Goal: Task Accomplishment & Management: Complete application form

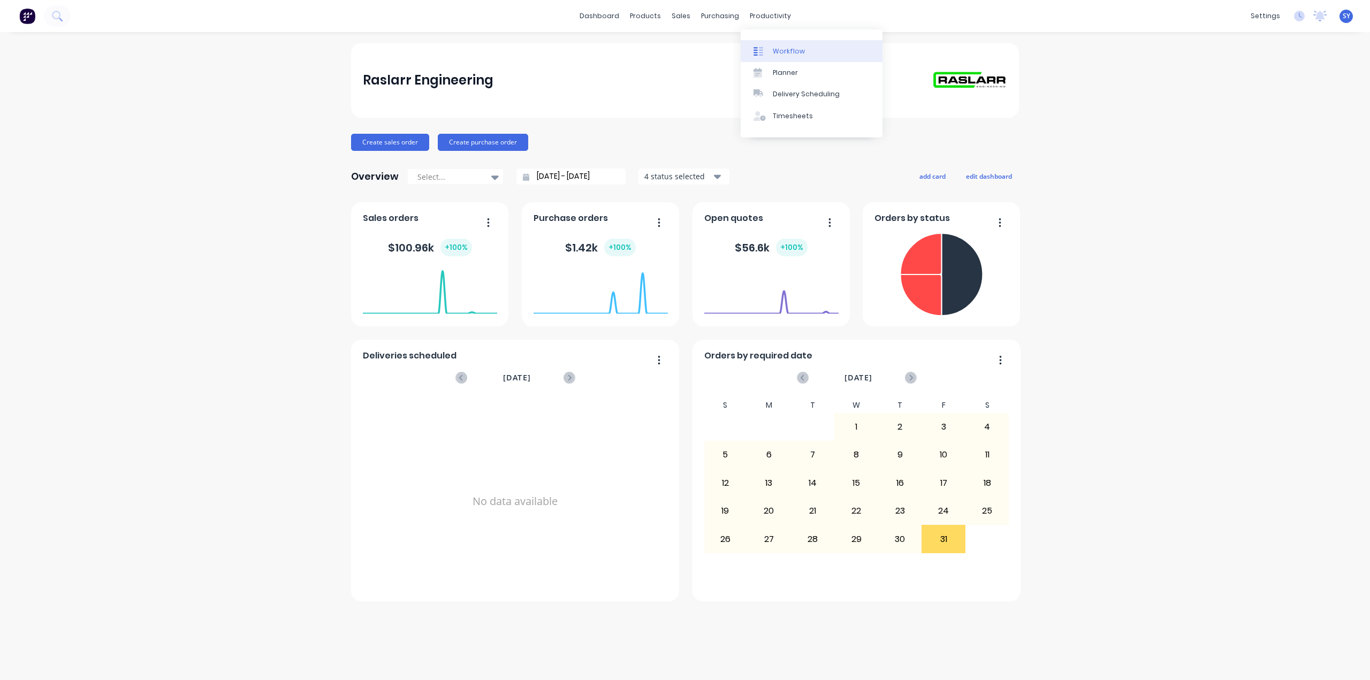
click at [777, 50] on div "Workflow" at bounding box center [789, 52] width 32 height 10
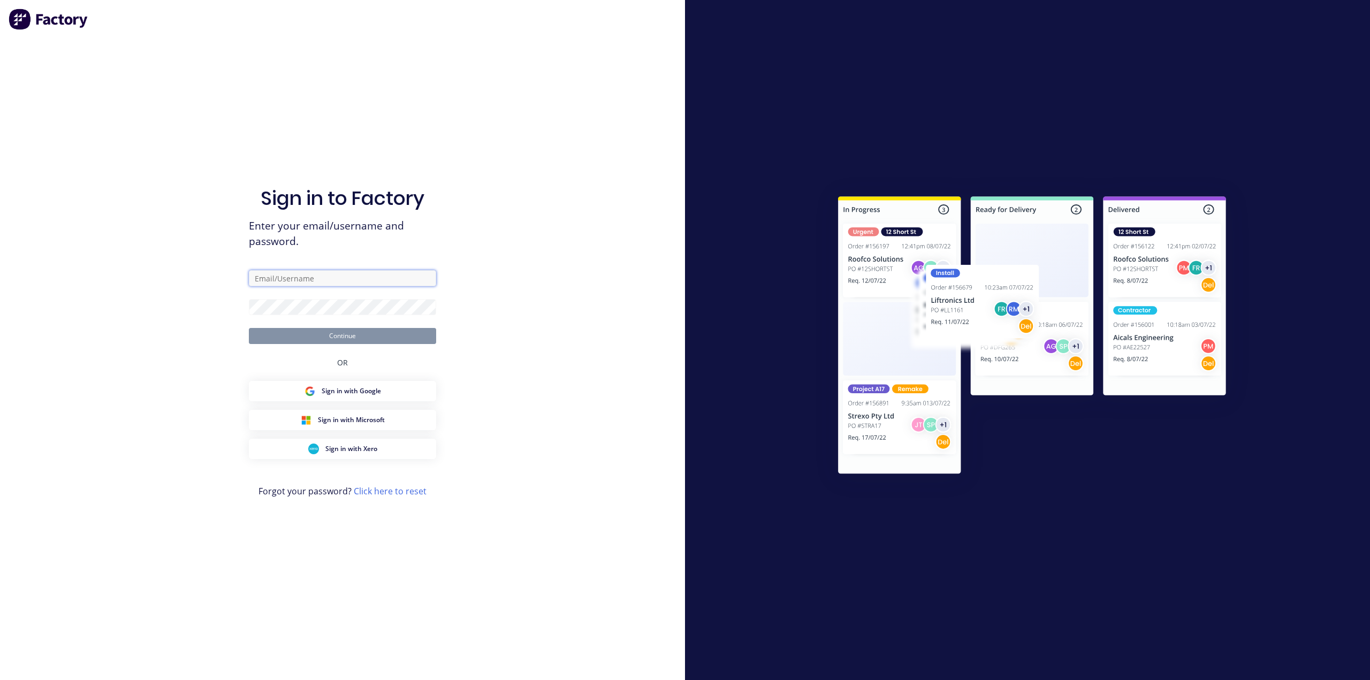
type input "[PERSON_NAME]"
click at [378, 334] on button "Continue" at bounding box center [342, 336] width 187 height 16
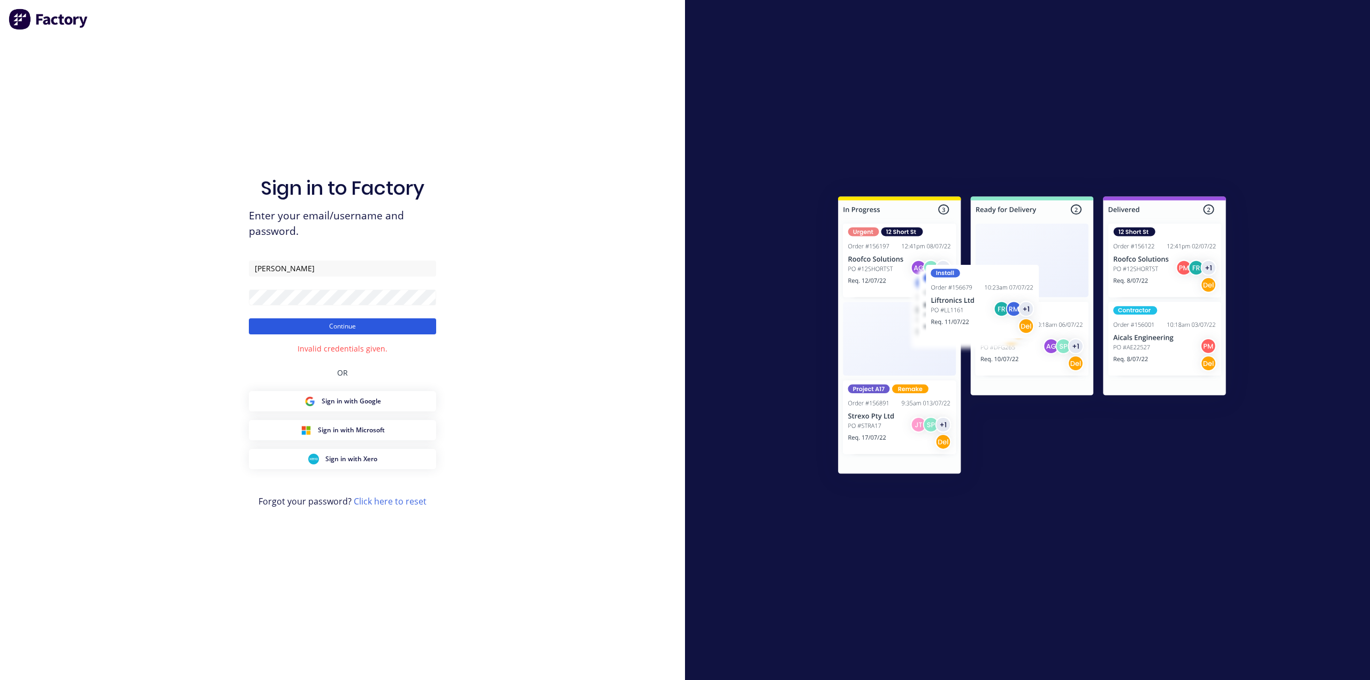
click at [341, 328] on button "Continue" at bounding box center [342, 326] width 187 height 16
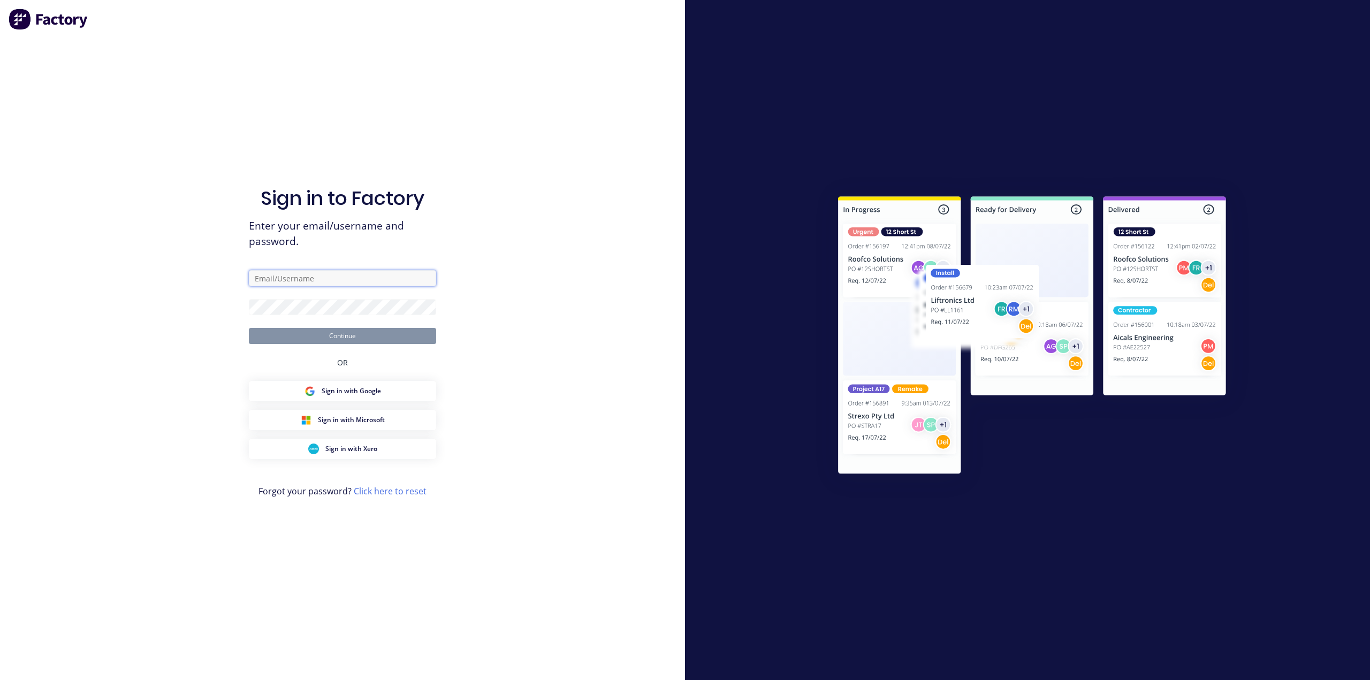
type input "[PERSON_NAME]"
click at [373, 337] on button "Continue" at bounding box center [342, 336] width 187 height 16
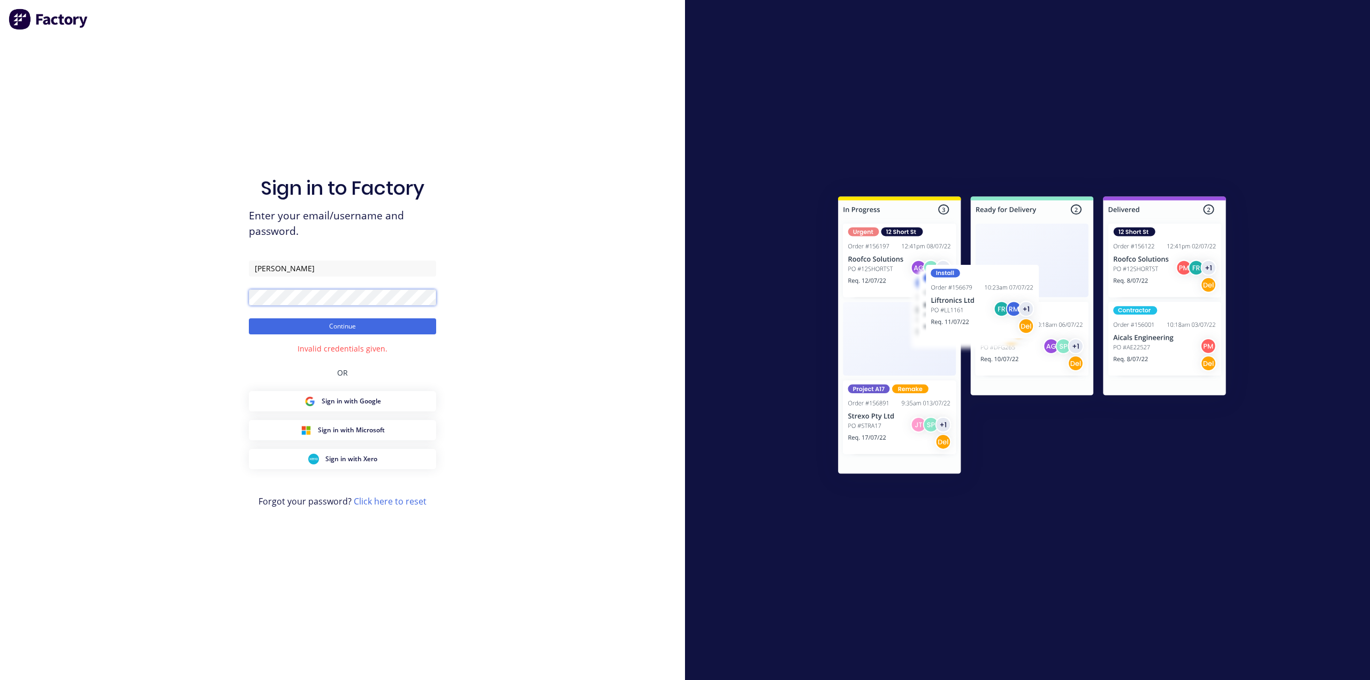
click at [230, 301] on div "Sign in to Factory Enter your email/username and password. Youngberg Continue I…" at bounding box center [342, 340] width 685 height 680
click at [260, 346] on div "Sign in to Factory Enter your email/username and password. Youngberg Continue I…" at bounding box center [342, 351] width 187 height 642
click at [281, 327] on button "Continue" at bounding box center [342, 326] width 187 height 16
click at [283, 326] on button "Continue" at bounding box center [342, 326] width 187 height 16
